Goal: Information Seeking & Learning: Learn about a topic

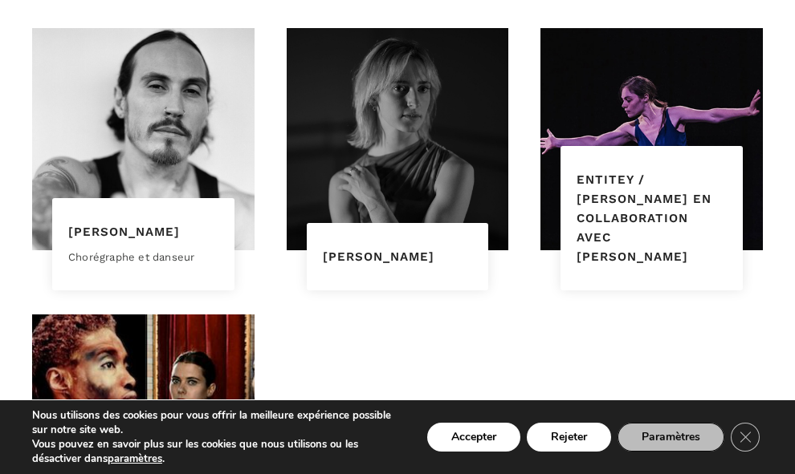
scroll to position [2247, 0]
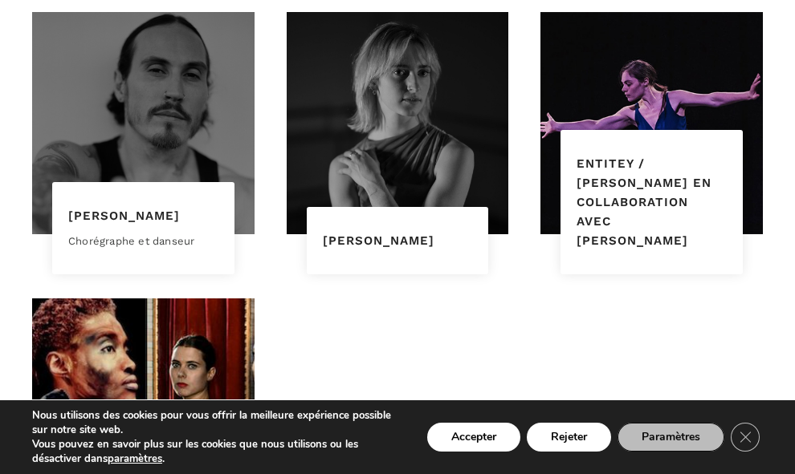
click at [153, 143] on div at bounding box center [143, 123] width 222 height 222
click at [184, 116] on div at bounding box center [143, 123] width 222 height 222
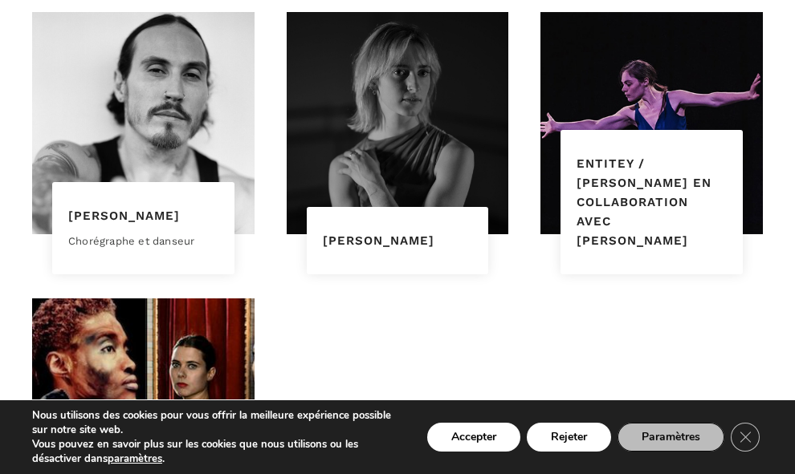
click at [119, 224] on div "Elon Höglund" at bounding box center [143, 215] width 150 height 19
click at [119, 238] on div "Chorégraphe et danseur" at bounding box center [143, 242] width 150 height 17
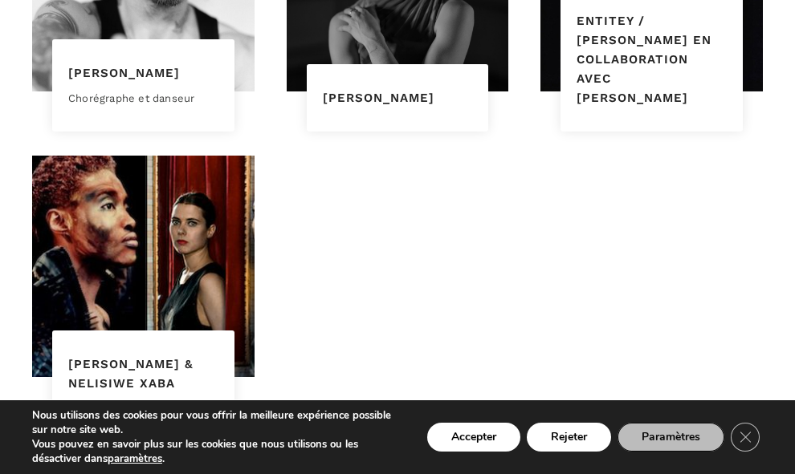
scroll to position [2408, 0]
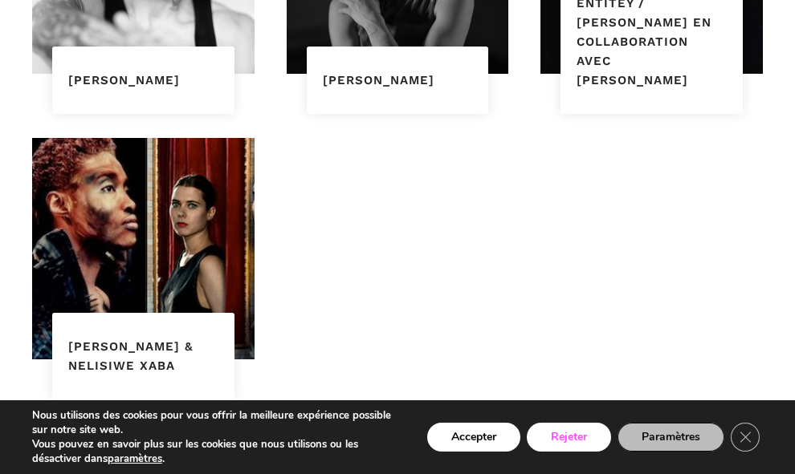
click at [534, 435] on button "Rejeter" at bounding box center [568, 437] width 84 height 29
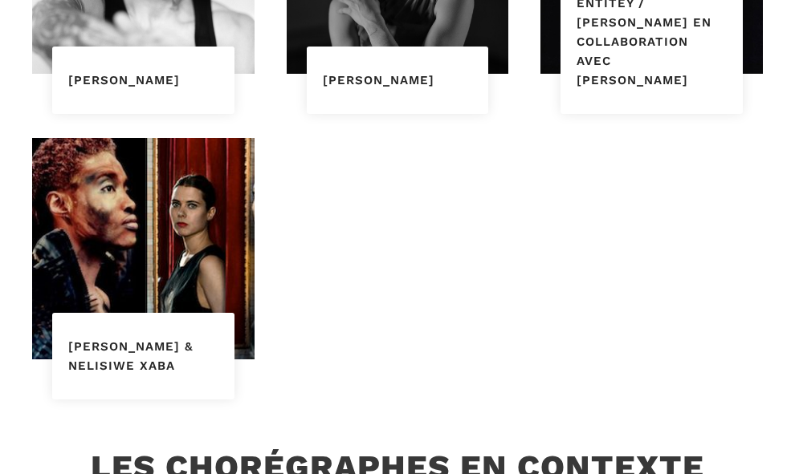
click at [146, 73] on link "[PERSON_NAME]" at bounding box center [124, 80] width 112 height 14
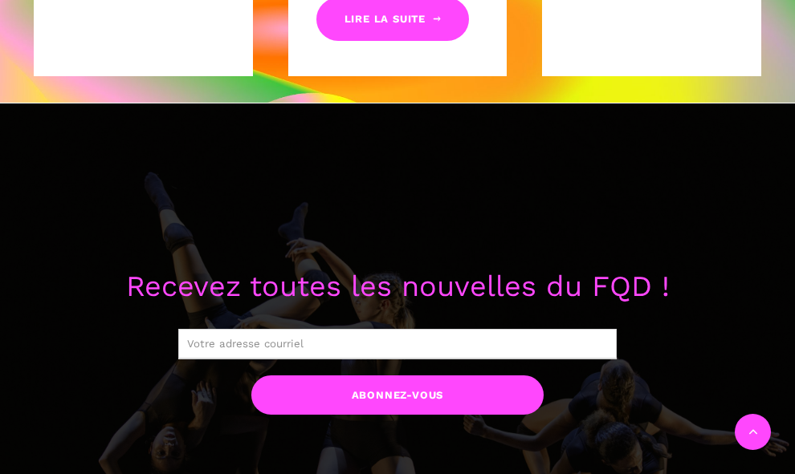
scroll to position [883, 0]
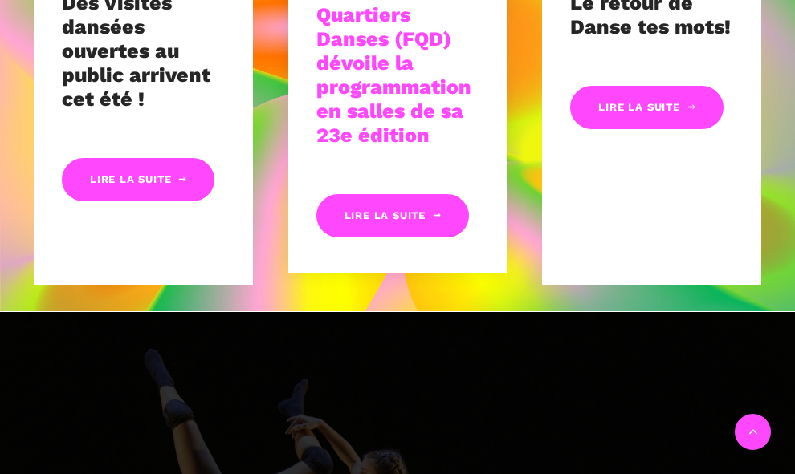
click at [383, 124] on link "Le Festival Quartiers Danses (FQD) dévoile la programmation en salles de sa 23e…" at bounding box center [393, 63] width 155 height 168
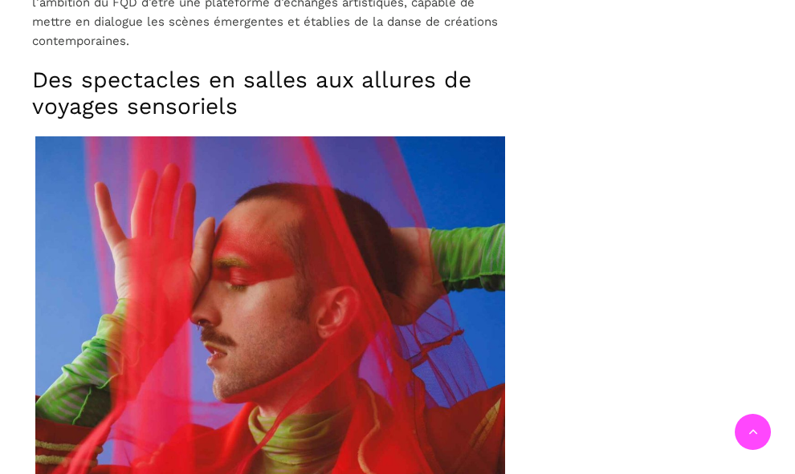
scroll to position [3451, 0]
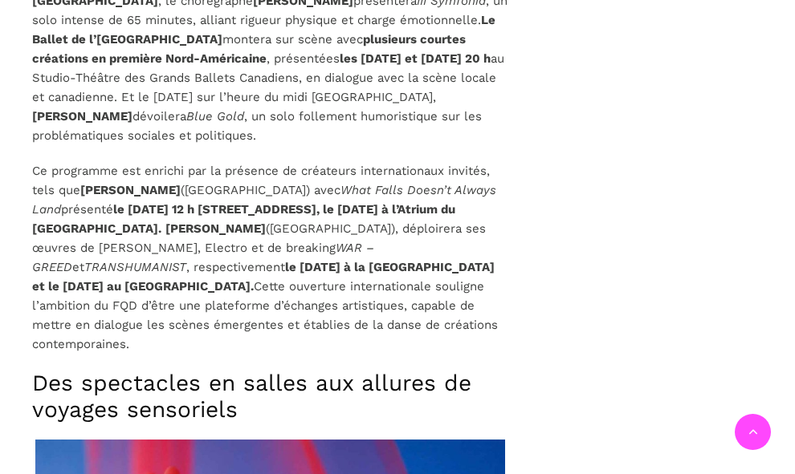
click at [266, 222] on strong "[PERSON_NAME]" at bounding box center [215, 229] width 100 height 14
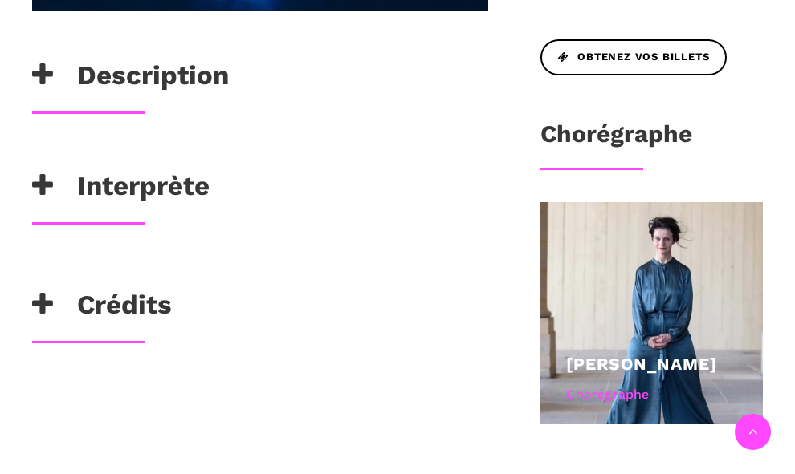
scroll to position [803, 0]
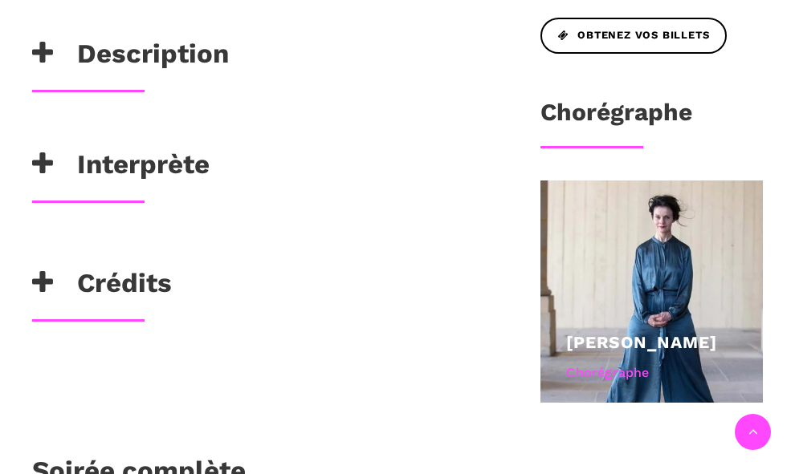
click at [33, 165] on icon at bounding box center [42, 164] width 21 height 26
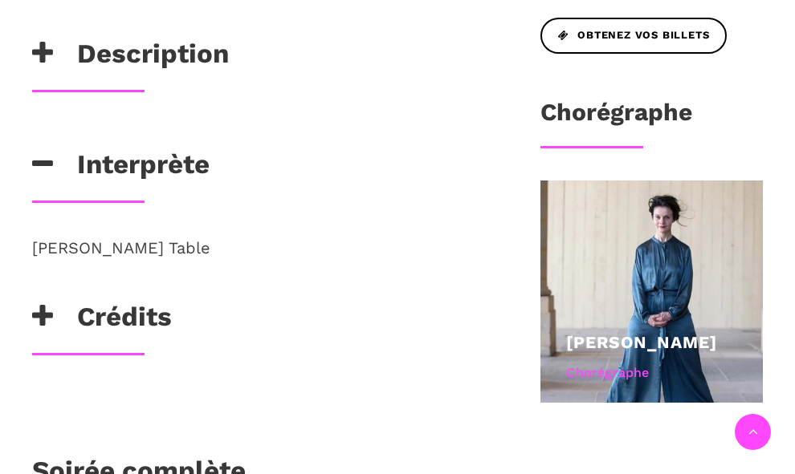
click at [69, 252] on span "[PERSON_NAME] Table" at bounding box center [121, 247] width 178 height 19
click at [39, 317] on icon at bounding box center [42, 316] width 21 height 26
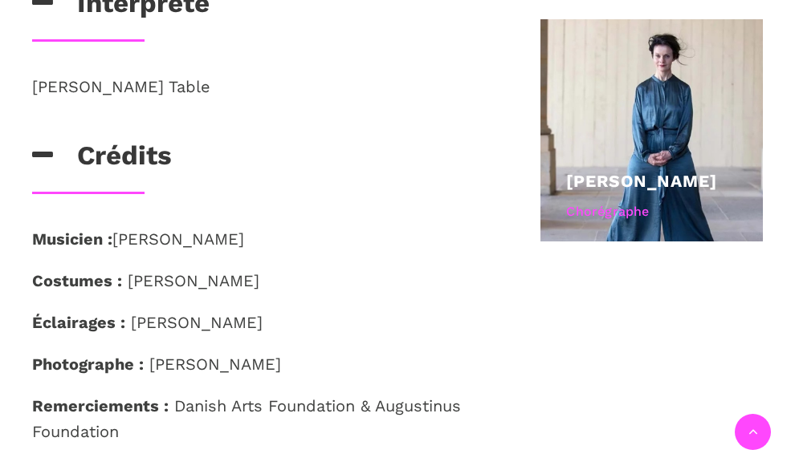
scroll to position [963, 0]
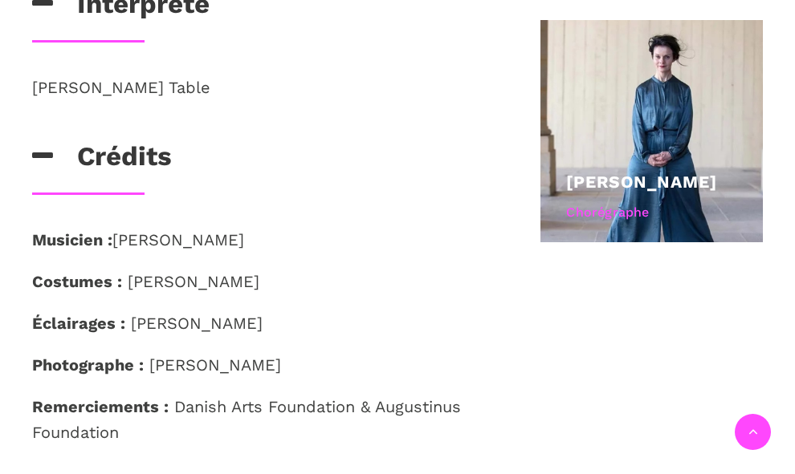
click at [154, 285] on span "Issey Miyake" at bounding box center [194, 281] width 132 height 19
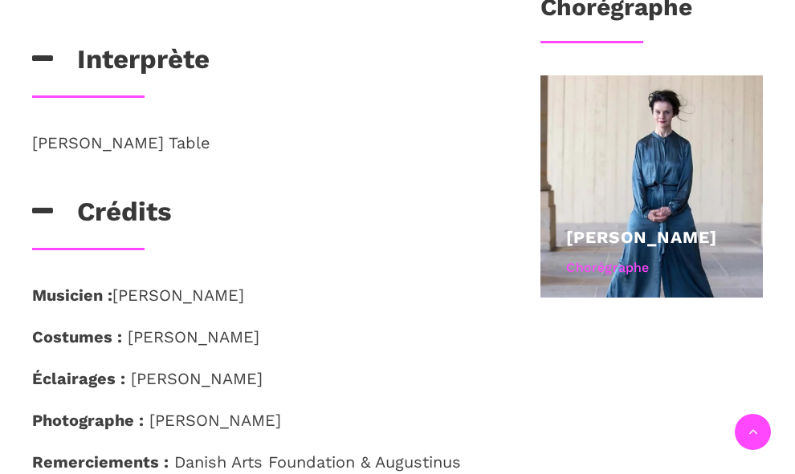
scroll to position [883, 0]
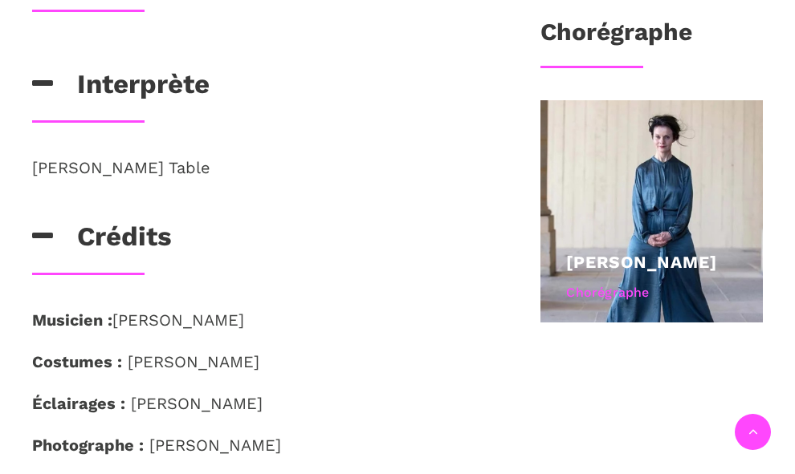
click at [97, 169] on span "Kevin Table" at bounding box center [121, 167] width 178 height 19
